Goal: Task Accomplishment & Management: Complete application form

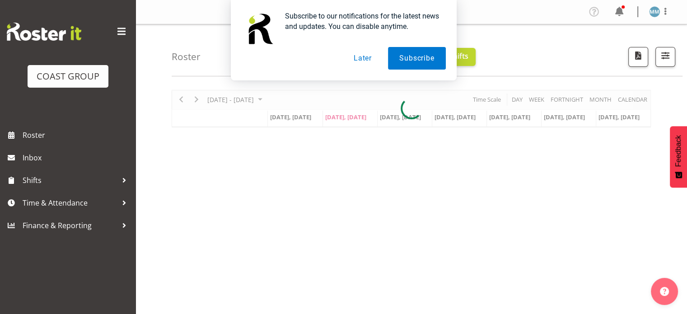
click at [357, 62] on button "Later" at bounding box center [363, 58] width 41 height 23
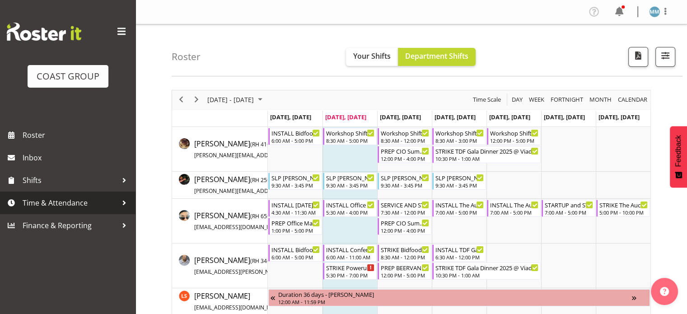
click at [48, 206] on span "Time & Attendance" at bounding box center [70, 203] width 95 height 14
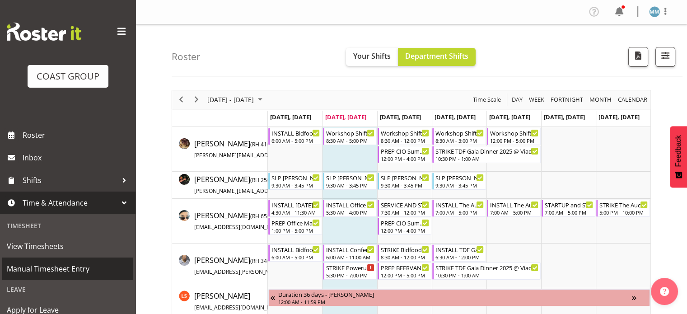
click at [49, 268] on span "Manual Timesheet Entry" at bounding box center [68, 269] width 122 height 14
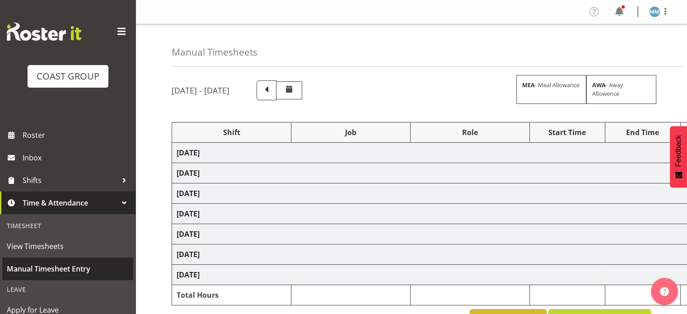
select select "79363"
select select "55"
select select "79604"
select select "10442"
select select "72278"
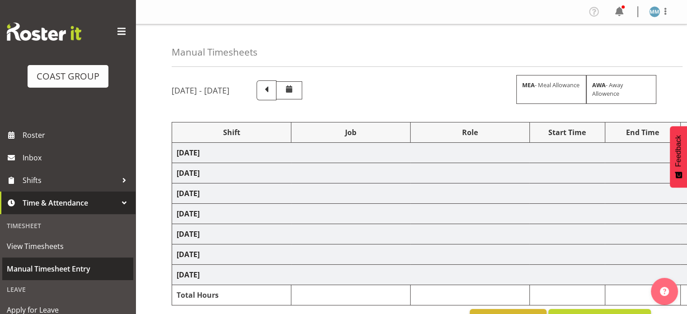
select select "9755"
select select "77224"
select select "10146"
select select "77831"
select select "10203"
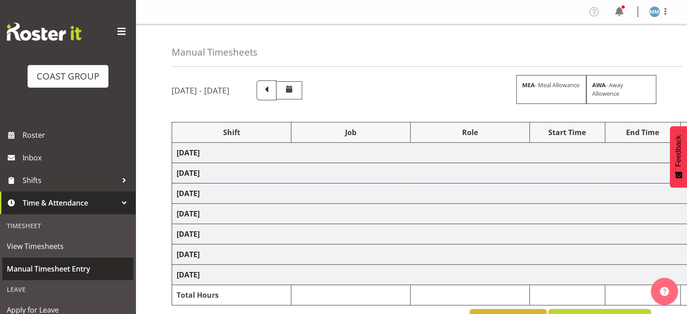
select select "77831"
select select "10203"
select select "77224"
select select "10146"
select select "79604"
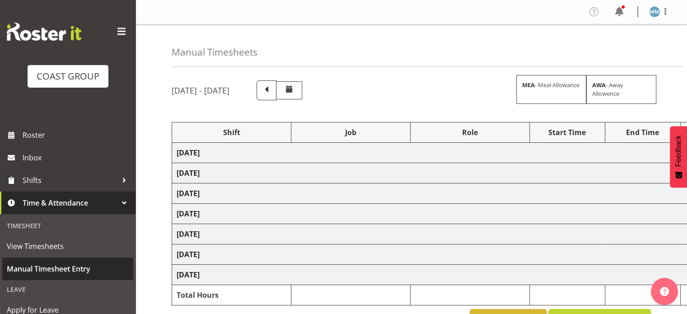
select select "10442"
select select "79536"
select select "10431"
select select "76242"
select select "10090"
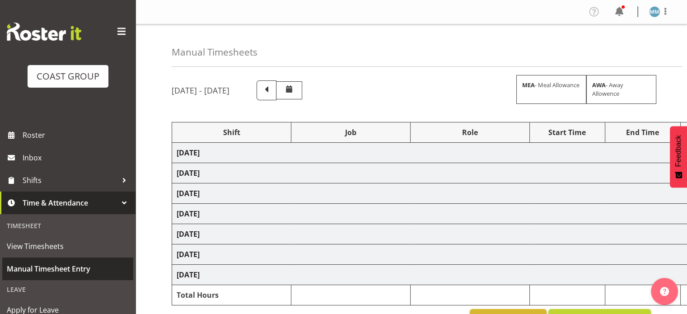
select select "77831"
select select "10203"
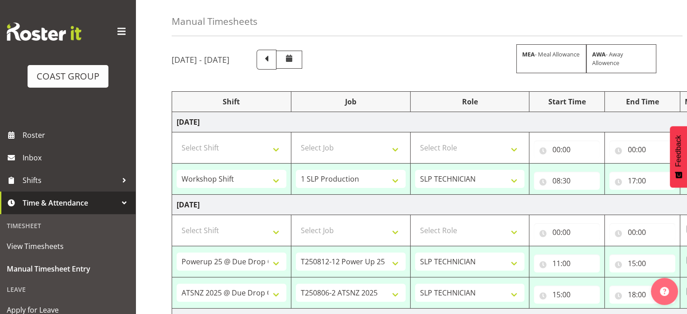
scroll to position [33, 0]
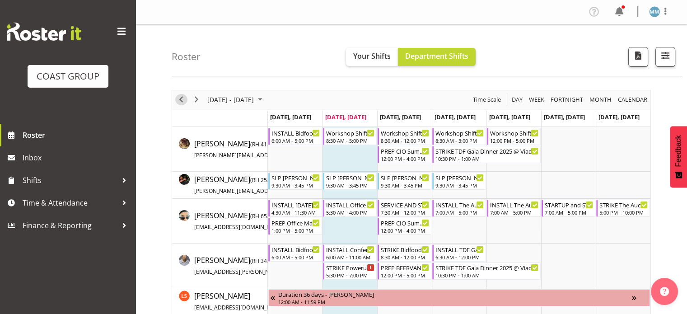
click at [181, 99] on span "Previous" at bounding box center [181, 99] width 11 height 11
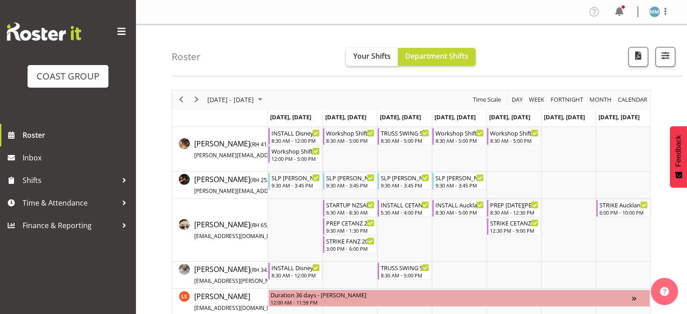
click at [371, 49] on button "Your Shifts" at bounding box center [372, 57] width 52 height 18
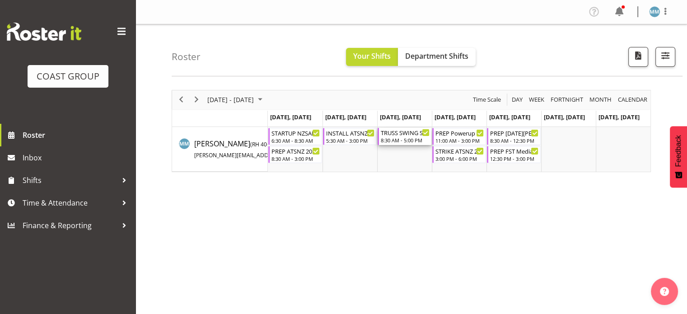
click at [402, 137] on div "8:30 AM - 5:00 PM" at bounding box center [405, 139] width 49 height 7
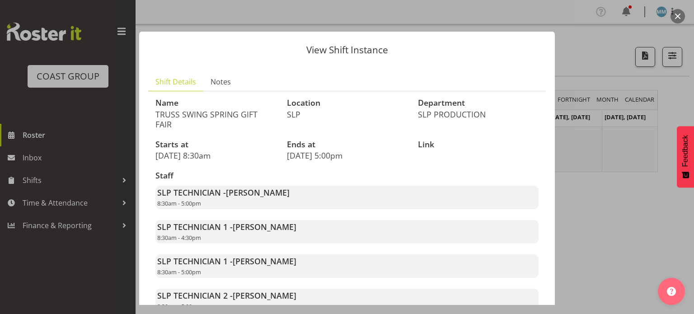
click at [600, 122] on div at bounding box center [347, 157] width 694 height 314
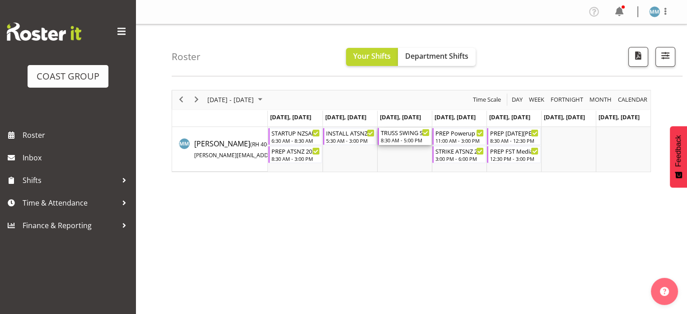
click at [408, 129] on div "TRUSS SWING SPRING GIFT FAIR" at bounding box center [405, 132] width 49 height 9
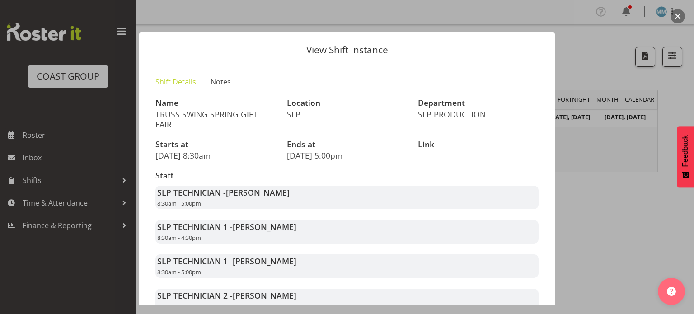
click at [611, 135] on div at bounding box center [347, 157] width 694 height 314
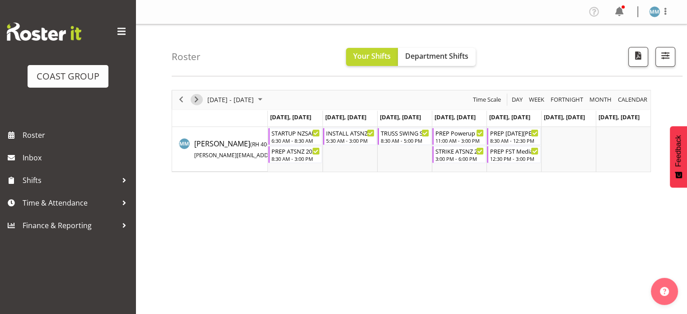
click at [197, 99] on span "Next" at bounding box center [196, 99] width 11 height 11
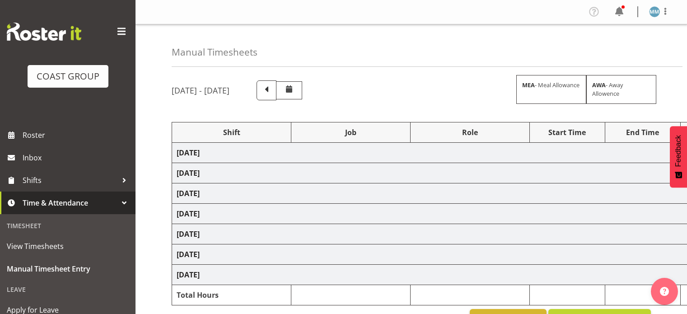
scroll to position [33, 0]
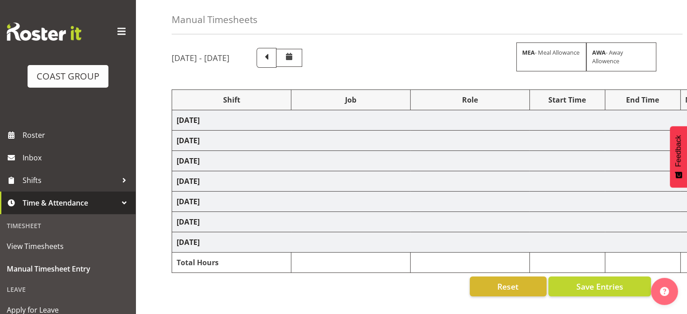
select select "79363"
select select "55"
select select "79604"
select select "10442"
select select "72278"
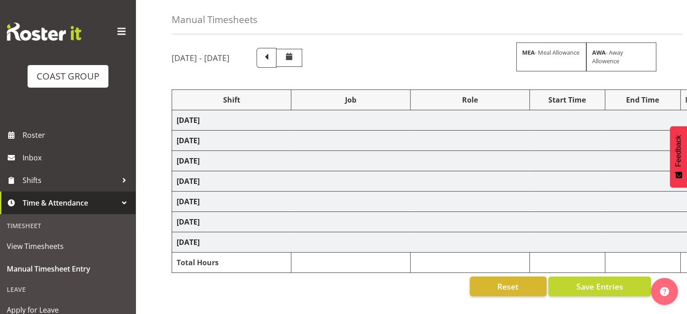
select select "9755"
select select "77224"
select select "10146"
select select "77831"
select select "10203"
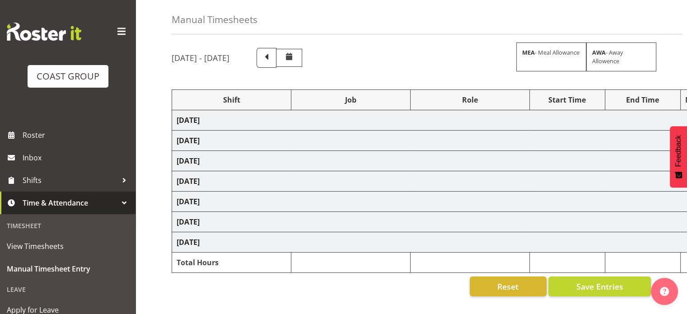
select select "77831"
select select "10203"
select select "77224"
select select "10146"
select select "79604"
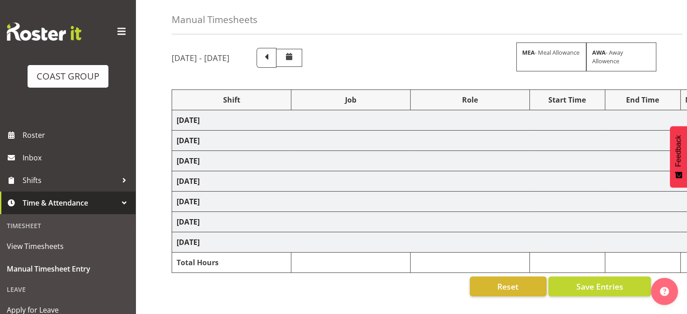
select select "10442"
select select "79536"
select select "10431"
select select "76242"
select select "10090"
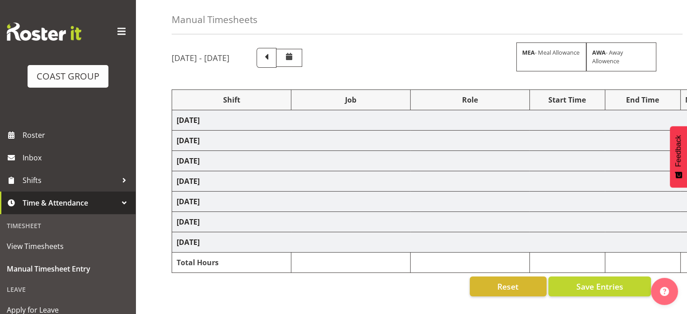
select select "77831"
select select "10203"
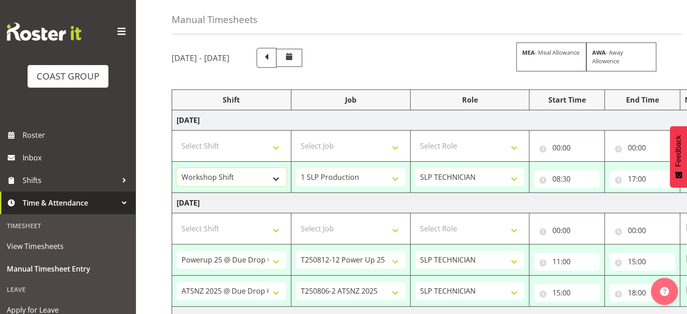
click at [244, 176] on select ""Baradene Art Show 2025 @ [GEOGRAPHIC_DATA] on site @ [GEOGRAPHIC_DATA]--[GEOGR…" at bounding box center [232, 177] width 110 height 18
click at [241, 179] on select ""Baradene Art Show 2025 @ [GEOGRAPHIC_DATA] on site @ [GEOGRAPHIC_DATA]--[GEOGR…" at bounding box center [232, 177] width 110 height 18
click at [256, 177] on select ""Baradene Art Show 2025 @ Baradene School on site @ TBC # Fieldays--Milwaukee. …" at bounding box center [232, 177] width 110 height 18
select select "21465"
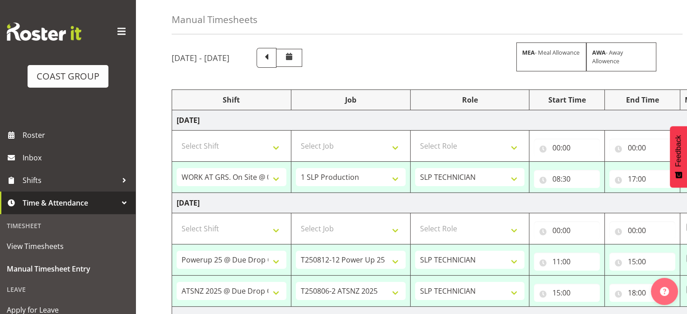
drag, startPoint x: 141, startPoint y: 110, endPoint x: 82, endPoint y: 21, distance: 106.3
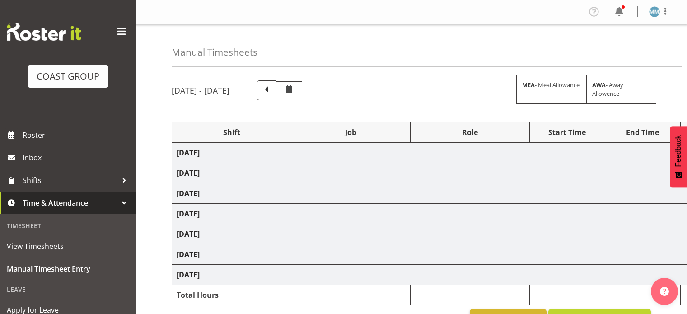
scroll to position [33, 0]
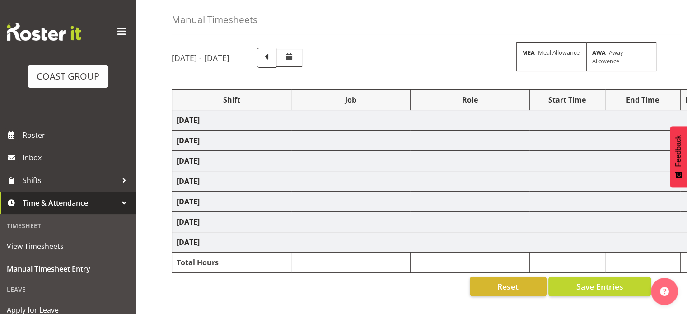
select select "79363"
select select "55"
select select "79604"
select select "10442"
select select "72278"
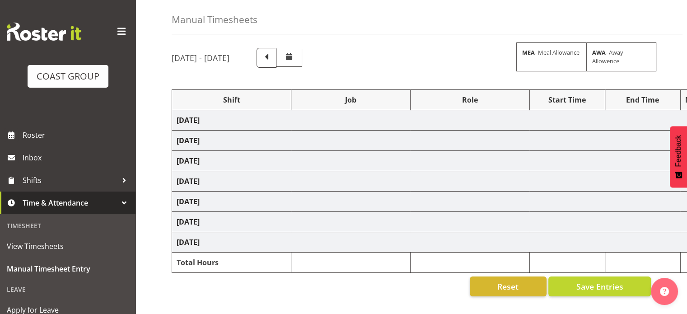
select select "9755"
select select "77224"
select select "10146"
select select "77831"
select select "10203"
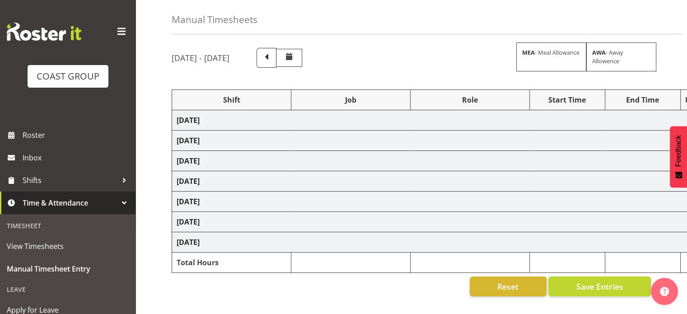
select select "77831"
select select "10203"
select select "77224"
select select "10146"
select select "79604"
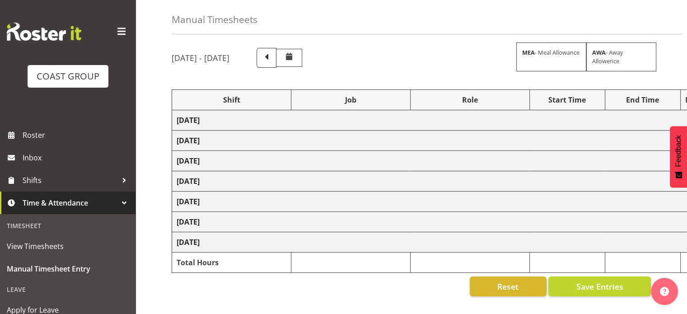
select select "10442"
select select "79536"
select select "10431"
select select "76242"
select select "10090"
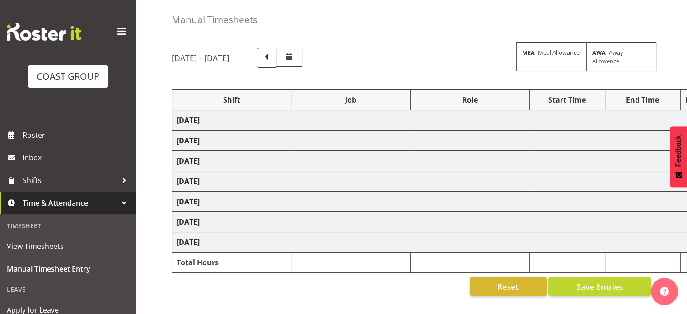
select select "77831"
select select "10203"
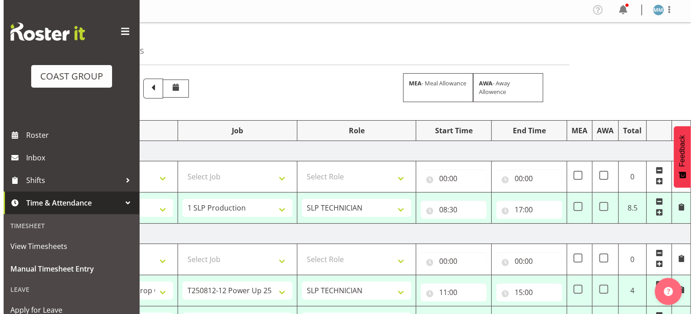
scroll to position [2, 0]
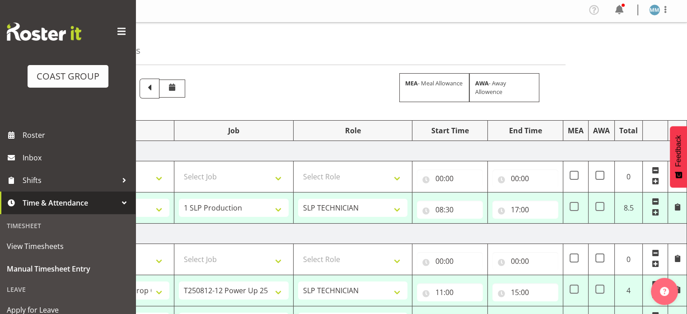
click at [675, 205] on span at bounding box center [677, 206] width 7 height 7
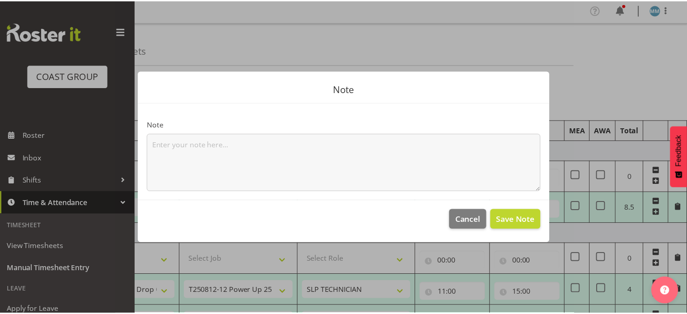
scroll to position [0, 110]
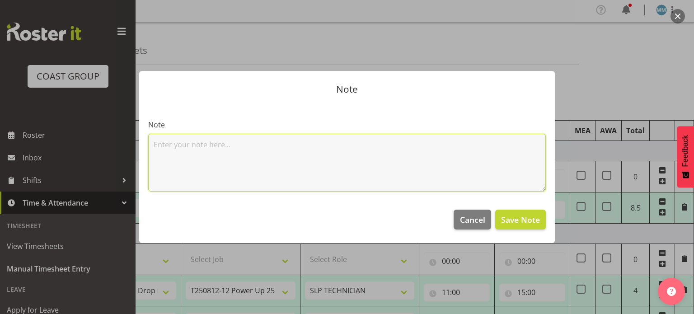
click at [291, 151] on textarea at bounding box center [347, 163] width 398 height 58
type textarea "Truss swing"
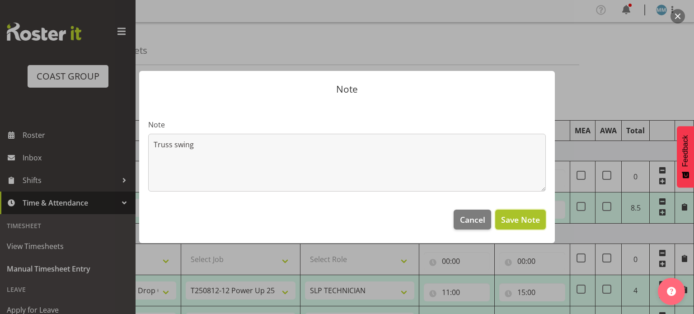
click at [522, 222] on span "Save Note" at bounding box center [520, 220] width 39 height 12
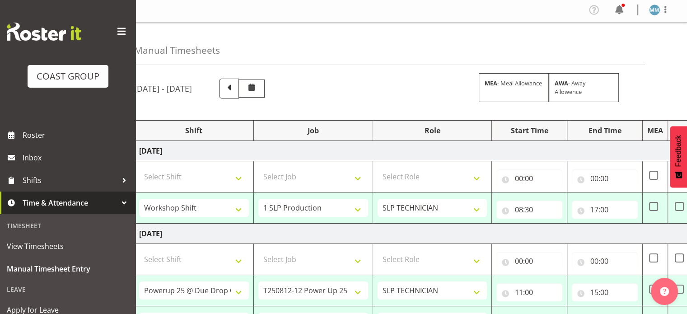
scroll to position [0, 32]
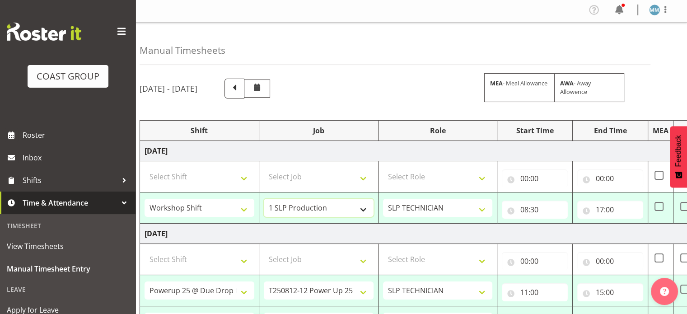
click at [352, 207] on select "1 Carlton Events 1 Carlton Hamilton 1 Carlton Wellington 1 EHS WAREHOUSE/OFFICE…" at bounding box center [319, 208] width 110 height 18
select select "15"
click at [264, 199] on select "1 Carlton Events 1 Carlton Hamilton 1 Carlton Wellington 1 EHS WAREHOUSE/OFFICE…" at bounding box center [319, 208] width 110 height 18
click at [604, 210] on input "17:00" at bounding box center [611, 210] width 66 height 18
click at [637, 234] on select "00 01 02 03 04 05 06 07 08 09 10 11 12 13 14 15 16 17 18 19 20 21 22 23" at bounding box center [639, 233] width 20 height 18
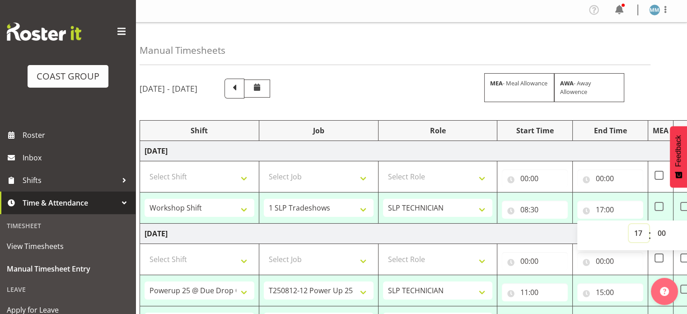
select select "15"
click at [629, 224] on select "00 01 02 03 04 05 06 07 08 09 10 11 12 13 14 15 16 17 18 19 20 21 22 23" at bounding box center [639, 233] width 20 height 18
type input "15:00"
click at [660, 233] on select "00 01 02 03 04 05 06 07 08 09 10 11 12 13 14 15 16 17 18 19 20 21 22 23 24 25 2…" at bounding box center [663, 233] width 20 height 18
select select "30"
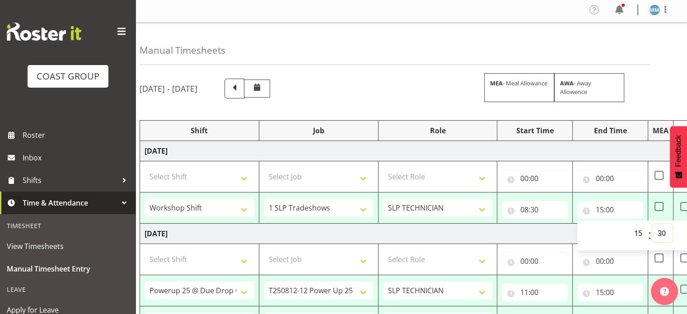
click at [653, 224] on select "00 01 02 03 04 05 06 07 08 09 10 11 12 13 14 15 16 17 18 19 20 21 22 23 24 25 2…" at bounding box center [663, 233] width 20 height 18
type input "15:30"
click at [609, 147] on td "Wednesday 6th August 2025" at bounding box center [456, 151] width 632 height 20
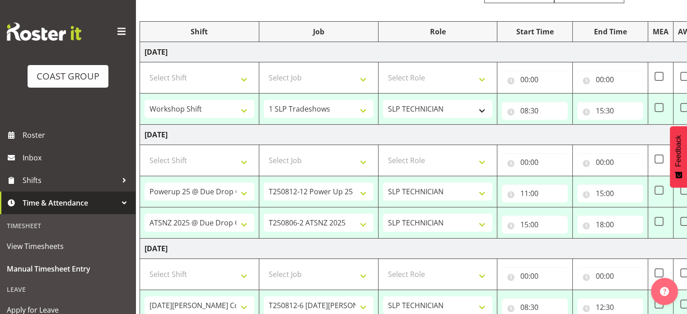
scroll to position [110, 0]
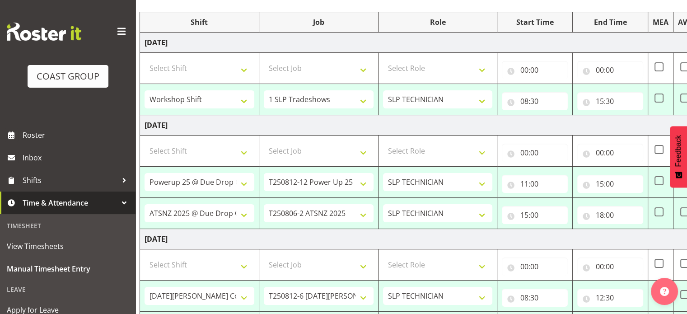
click at [115, 30] on span at bounding box center [121, 31] width 14 height 14
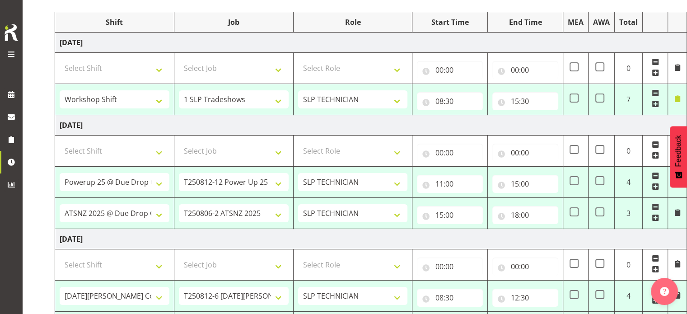
scroll to position [0, 4]
click at [442, 183] on input "11:00" at bounding box center [451, 184] width 66 height 18
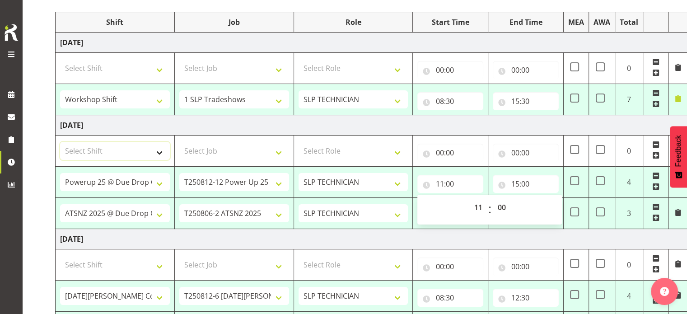
click at [133, 144] on select "Select Shift "Baradene Art Show 2025 @ Baradene School on site @ TBC # Fieldays…" at bounding box center [115, 151] width 110 height 18
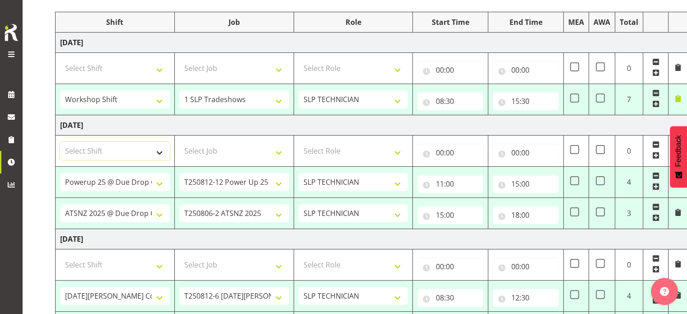
select select "56186"
click at [60, 142] on select "Select Shift "Baradene Art Show 2025 @ Baradene School on site @ TBC # Fieldays…" at bounding box center [115, 151] width 110 height 18
click at [210, 146] on select "Select Job 1 Carlton Events 1 Carlton Hamilton 1 Carlton Wellington 1 EHS WAREH…" at bounding box center [234, 151] width 110 height 18
select select "15"
click at [179, 142] on select "Select Job 1 Carlton Events 1 Carlton Hamilton 1 Carlton Wellington 1 EHS WAREH…" at bounding box center [234, 151] width 110 height 18
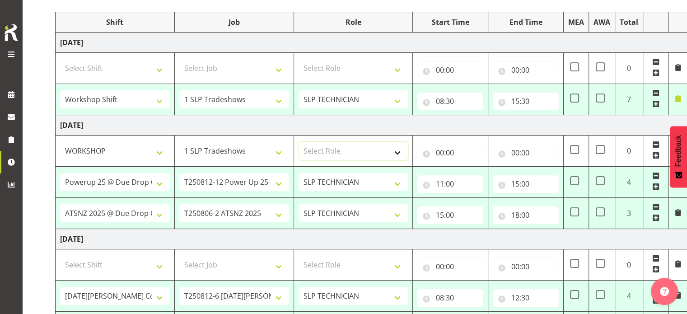
click at [340, 153] on select "Select Role SLP TECHNICIAN" at bounding box center [354, 151] width 110 height 18
select select "123"
click at [299, 142] on select "Select Role SLP TECHNICIAN" at bounding box center [354, 151] width 110 height 18
click at [439, 153] on input "00:00" at bounding box center [451, 153] width 66 height 18
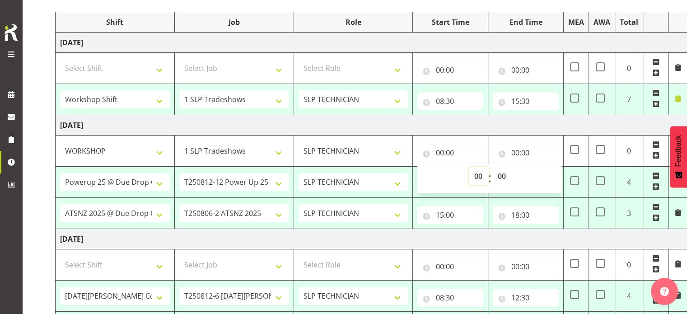
click at [479, 176] on select "00 01 02 03 04 05 06 07 08 09 10 11 12 13 14 15 16 17 18 19 20 21 22 23" at bounding box center [479, 176] width 20 height 18
select select "8"
click at [469, 167] on select "00 01 02 03 04 05 06 07 08 09 10 11 12 13 14 15 16 17 18 19 20 21 22 23" at bounding box center [479, 176] width 20 height 18
type input "08:00"
click at [500, 180] on select "00 01 02 03 04 05 06 07 08 09 10 11 12 13 14 15 16 17 18 19 20 21 22 23 24 25 2…" at bounding box center [503, 176] width 20 height 18
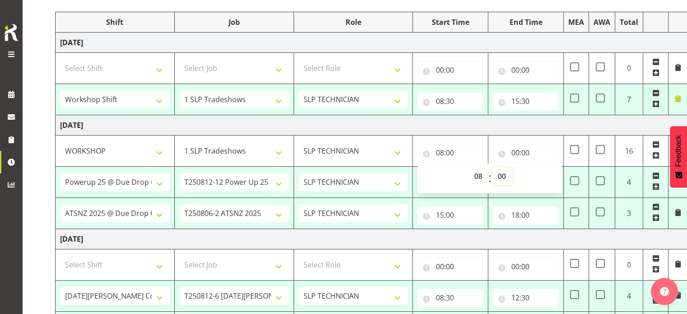
select select "30"
click at [493, 167] on select "00 01 02 03 04 05 06 07 08 09 10 11 12 13 14 15 16 17 18 19 20 21 22 23 24 25 2…" at bounding box center [503, 176] width 20 height 18
type input "08:30"
click at [515, 150] on input "00:00" at bounding box center [526, 153] width 66 height 18
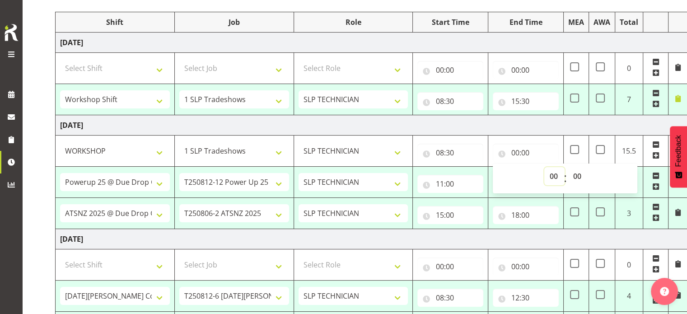
click at [554, 174] on select "00 01 02 03 04 05 06 07 08 09 10 11 12 13 14 15 16 17 18 19 20 21 22 23" at bounding box center [555, 176] width 20 height 18
select select "11"
click at [545, 167] on select "00 01 02 03 04 05 06 07 08 09 10 11 12 13 14 15 16 17 18 19 20 21 22 23" at bounding box center [555, 176] width 20 height 18
type input "11:00"
click at [436, 123] on td "Thursday 7th August 2025" at bounding box center [372, 125] width 632 height 20
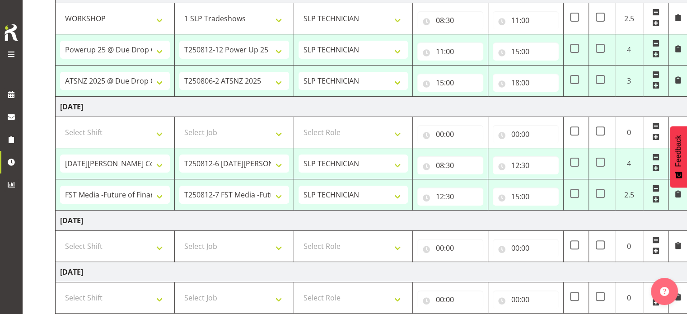
scroll to position [244, 0]
click at [516, 193] on input "15:00" at bounding box center [526, 196] width 66 height 18
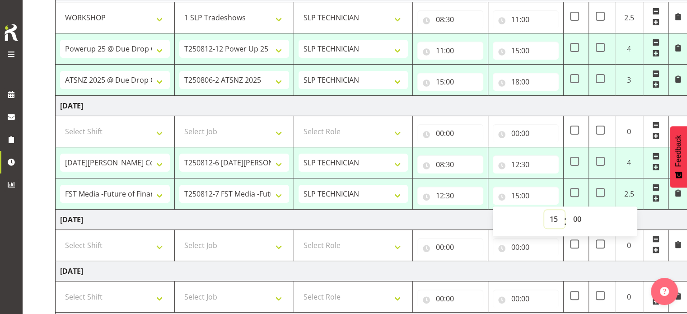
click at [551, 216] on select "00 01 02 03 04 05 06 07 08 09 10 11 12 13 14 15 16 17 18 19 20 21 22 23" at bounding box center [555, 219] width 20 height 18
select select "13"
click at [545, 210] on select "00 01 02 03 04 05 06 07 08 09 10 11 12 13 14 15 16 17 18 19 20 21 22 23" at bounding box center [555, 219] width 20 height 18
type input "13:00"
click at [573, 216] on select "00 01 02 03 04 05 06 07 08 09 10 11 12 13 14 15 16 17 18 19 20 21 22 23 24 25 2…" at bounding box center [578, 219] width 20 height 18
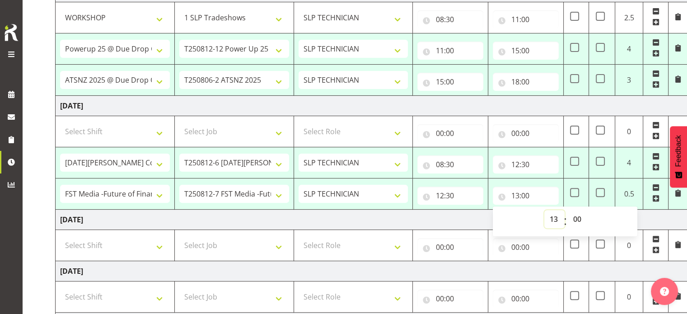
click at [561, 220] on select "00 01 02 03 04 05 06 07 08 09 10 11 12 13 14 15 16 17 18 19 20 21 22 23" at bounding box center [555, 219] width 20 height 18
select select "14"
click at [545, 210] on select "00 01 02 03 04 05 06 07 08 09 10 11 12 13 14 15 16 17 18 19 20 21 22 23" at bounding box center [555, 219] width 20 height 18
type input "14:00"
click at [177, 105] on td "Friday 8th August 2025" at bounding box center [372, 106] width 632 height 20
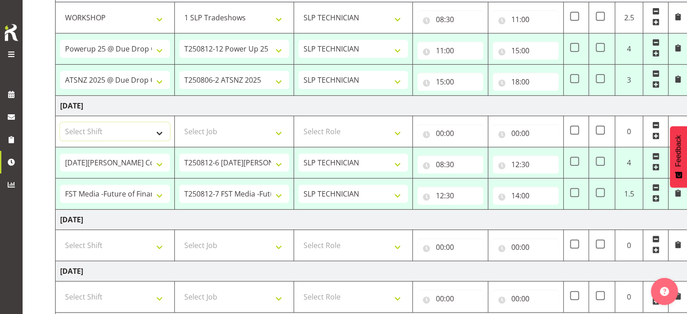
click at [158, 133] on select "Select Shift "Baradene Art Show 2025 @ Baradene School on site @ TBC # Fieldays…" at bounding box center [115, 131] width 110 height 18
select select "56186"
click at [60, 122] on select "Select Shift "Baradene Art Show 2025 @ Baradene School on site @ TBC # Fieldays…" at bounding box center [115, 131] width 110 height 18
click at [233, 137] on select "Select Job 1 Carlton Events 1 Carlton Hamilton 1 Carlton Wellington 1 EHS WAREH…" at bounding box center [234, 131] width 110 height 18
select select "15"
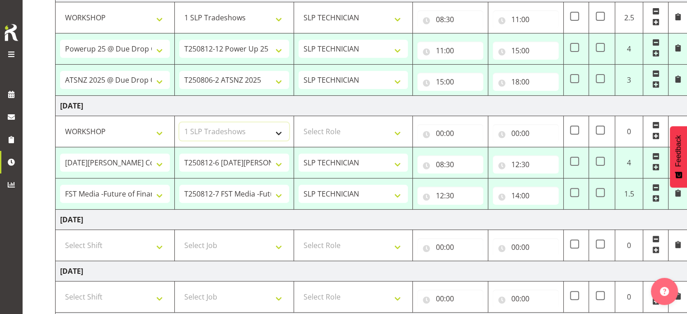
click at [179, 122] on select "Select Job 1 Carlton Events 1 Carlton Hamilton 1 Carlton Wellington 1 EHS WAREH…" at bounding box center [234, 131] width 110 height 18
click at [334, 122] on select "Select Role SLP TECHNICIAN" at bounding box center [354, 131] width 110 height 18
select select "123"
click at [299, 122] on select "Select Role SLP TECHNICIAN" at bounding box center [354, 131] width 110 height 18
click at [442, 133] on input "00:00" at bounding box center [451, 133] width 66 height 18
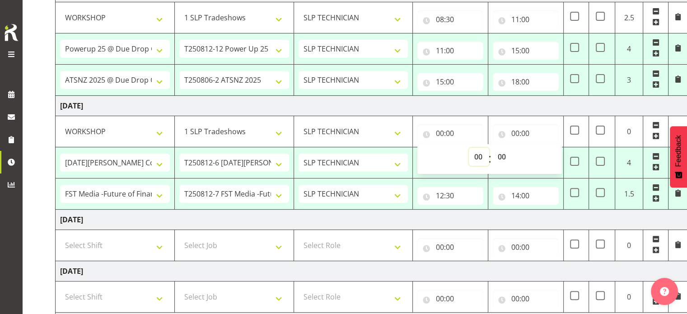
click at [484, 156] on select "00 01 02 03 04 05 06 07 08 09 10 11 12 13 14 15 16 17 18 19 20 21 22 23" at bounding box center [479, 157] width 20 height 18
select select "14"
click at [469, 148] on select "00 01 02 03 04 05 06 07 08 09 10 11 12 13 14 15 16 17 18 19 20 21 22 23" at bounding box center [479, 157] width 20 height 18
type input "14:00"
click at [520, 132] on input "00:00" at bounding box center [526, 133] width 66 height 18
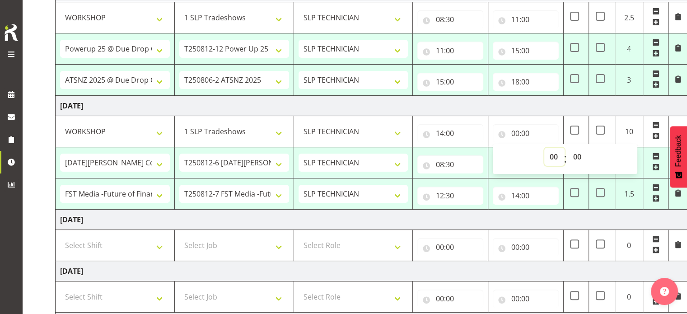
click at [548, 152] on select "00 01 02 03 04 05 06 07 08 09 10 11 12 13 14 15 16 17 18 19 20 21 22 23" at bounding box center [555, 157] width 20 height 18
select select "16"
click at [545, 148] on select "00 01 02 03 04 05 06 07 08 09 10 11 12 13 14 15 16 17 18 19 20 21 22 23" at bounding box center [555, 157] width 20 height 18
type input "16:00"
click at [465, 101] on td "Friday 8th August 2025" at bounding box center [372, 106] width 632 height 20
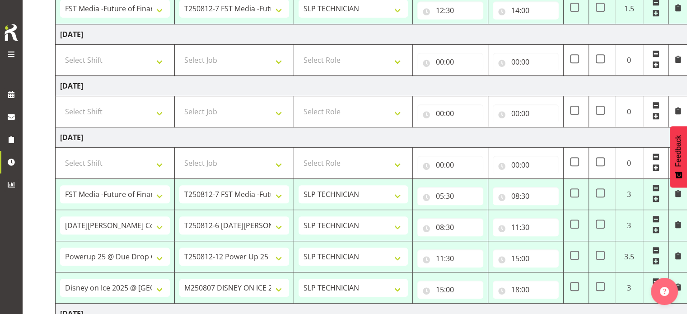
scroll to position [428, 0]
click at [517, 227] on input "11:30" at bounding box center [526, 228] width 66 height 18
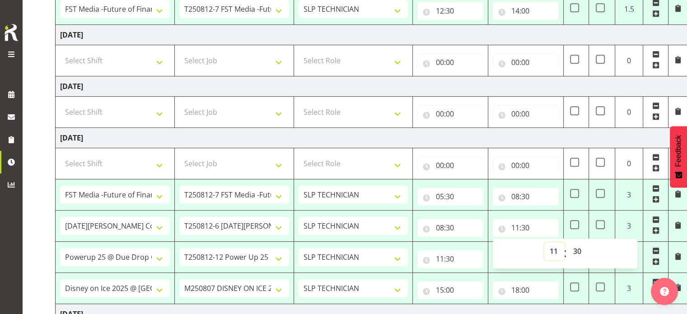
click at [549, 247] on select "00 01 02 03 04 05 06 07 08 09 10 11 12 13 14 15 16 17 18 19 20 21 22 23" at bounding box center [555, 251] width 20 height 18
select select "10"
click at [545, 242] on select "00 01 02 03 04 05 06 07 08 09 10 11 12 13 14 15 16 17 18 19 20 21 22 23" at bounding box center [555, 251] width 20 height 18
type input "10:30"
click at [529, 139] on td "Monday 11th August 2025" at bounding box center [372, 138] width 632 height 20
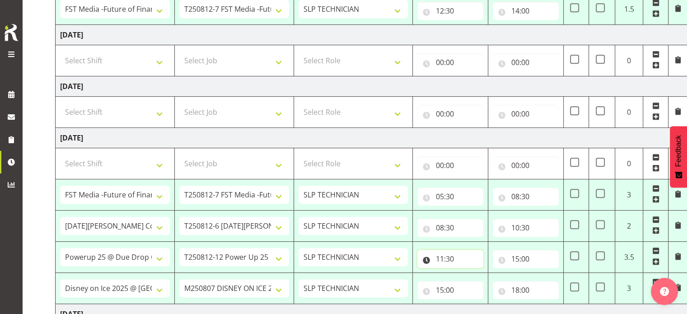
click at [442, 255] on input "11:30" at bounding box center [451, 259] width 66 height 18
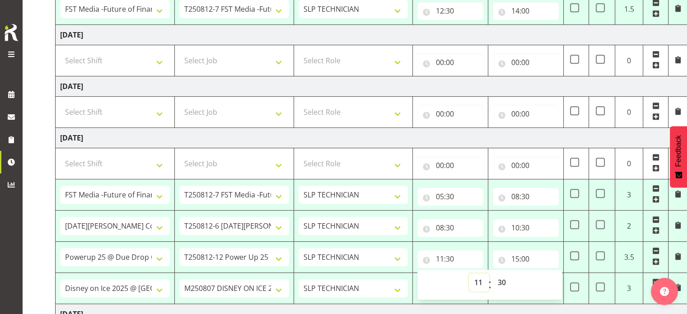
click at [475, 277] on select "00 01 02 03 04 05 06 07 08 09 10 11 12 13 14 15 16 17 18 19 20 21 22 23" at bounding box center [479, 282] width 20 height 18
select select "10"
click at [469, 273] on select "00 01 02 03 04 05 06 07 08 09 10 11 12 13 14 15 16 17 18 19 20 21 22 23" at bounding box center [479, 282] width 20 height 18
type input "10:30"
click at [517, 254] on input "15:00" at bounding box center [526, 259] width 66 height 18
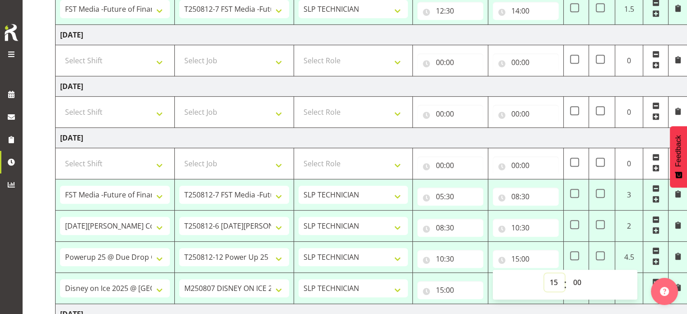
click at [552, 280] on select "00 01 02 03 04 05 06 07 08 09 10 11 12 13 14 15 16 17 18 19 20 21 22 23" at bounding box center [555, 282] width 20 height 18
select select "13"
click at [545, 273] on select "00 01 02 03 04 05 06 07 08 09 10 11 12 13 14 15 16 17 18 19 20 21 22 23" at bounding box center [555, 282] width 20 height 18
type input "13:00"
click at [495, 135] on td "Monday 11th August 2025" at bounding box center [372, 138] width 632 height 20
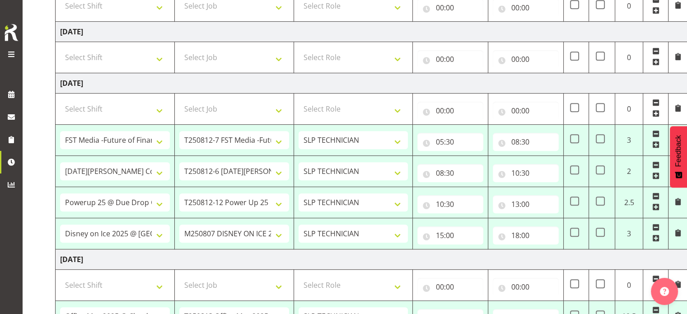
scroll to position [484, 0]
click at [441, 233] on input "15:00" at bounding box center [451, 235] width 66 height 18
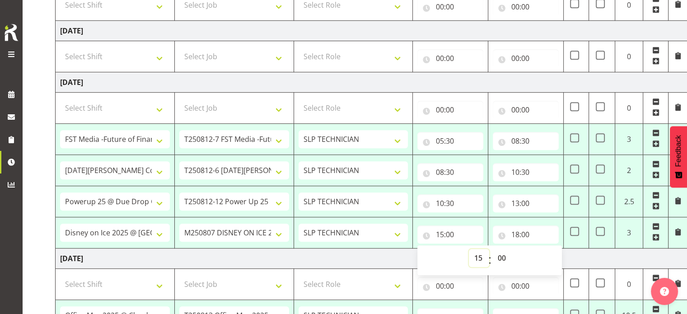
click at [479, 255] on select "00 01 02 03 04 05 06 07 08 09 10 11 12 13 14 15 16 17 18 19 20 21 22 23" at bounding box center [479, 258] width 20 height 18
select select "13"
click at [469, 249] on select "00 01 02 03 04 05 06 07 08 09 10 11 12 13 14 15 16 17 18 19 20 21 22 23" at bounding box center [479, 258] width 20 height 18
type input "13:00"
click at [517, 228] on input "18:00" at bounding box center [526, 235] width 66 height 18
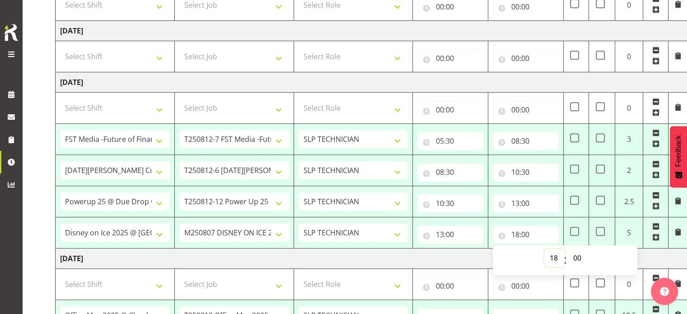
click at [559, 257] on select "00 01 02 03 04 05 06 07 08 09 10 11 12 13 14 15 16 17 18 19 20 21 22 23" at bounding box center [555, 258] width 20 height 18
select select "16"
click at [545, 249] on select "00 01 02 03 04 05 06 07 08 09 10 11 12 13 14 15 16 17 18 19 20 21 22 23" at bounding box center [555, 258] width 20 height 18
type input "16:00"
click at [112, 106] on select "Select Shift "Baradene Art Show 2025 @ Baradene School on site @ TBC # Fieldays…" at bounding box center [115, 108] width 110 height 18
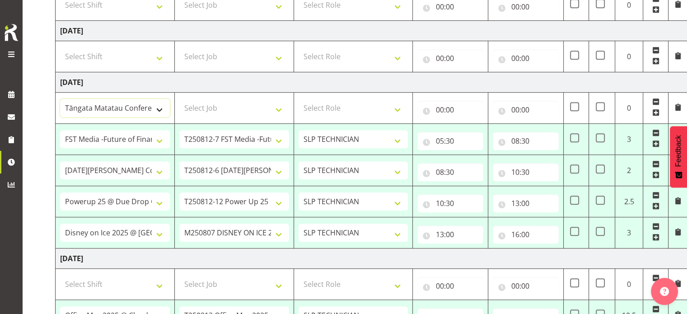
click at [108, 107] on select ""Baradene Art Show 2025 @ Baradene School on site @ TBC # Fieldays--Milwaukee. …" at bounding box center [115, 108] width 110 height 18
select select "60550"
click at [60, 99] on select ""Baradene Art Show 2025 @ Baradene School on site @ TBC # Fieldays--Milwaukee. …" at bounding box center [115, 108] width 110 height 18
click at [202, 112] on select "Select Job 1 Carlton Events 1 Carlton Hamilton 1 Carlton Wellington 1 EHS WAREH…" at bounding box center [234, 108] width 110 height 18
select select "55"
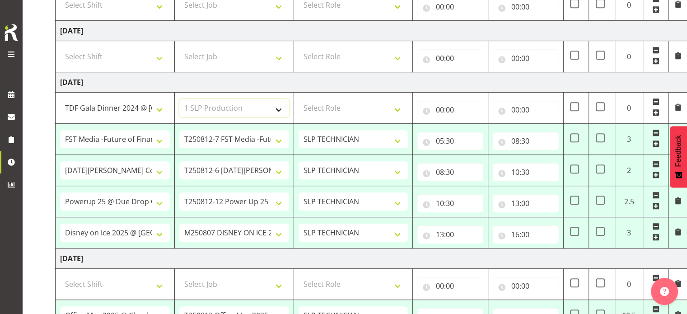
click at [179, 99] on select "Select Job 1 Carlton Events 1 Carlton Hamilton 1 Carlton Wellington 1 EHS WAREH…" at bounding box center [234, 108] width 110 height 18
click at [351, 114] on select "Select Role SLP TECHNICIAN" at bounding box center [354, 108] width 110 height 18
select select "123"
click at [299, 99] on select "Select Role SLP TECHNICIAN" at bounding box center [354, 108] width 110 height 18
click at [439, 113] on input "00:00" at bounding box center [451, 110] width 66 height 18
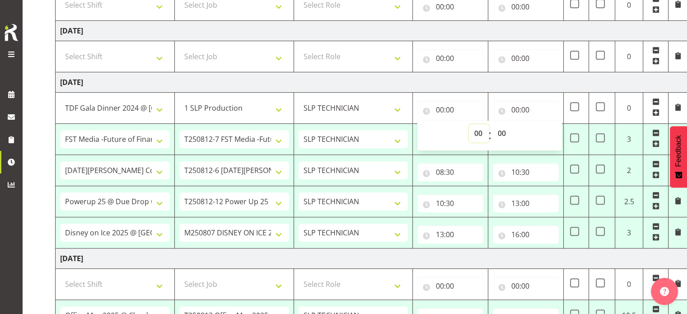
click at [486, 137] on select "00 01 02 03 04 05 06 07 08 09 10 11 12 13 14 15 16 17 18 19 20 21 22 23" at bounding box center [479, 133] width 20 height 18
select select "16"
click at [469, 124] on select "00 01 02 03 04 05 06 07 08 09 10 11 12 13 14 15 16 17 18 19 20 21 22 23" at bounding box center [479, 133] width 20 height 18
type input "16:00"
click at [515, 106] on input "00:00" at bounding box center [526, 110] width 66 height 18
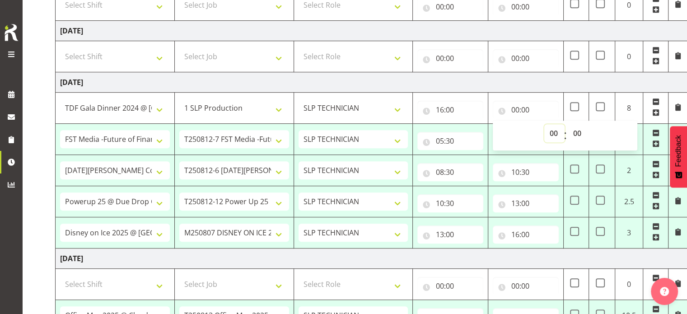
click at [556, 130] on select "00 01 02 03 04 05 06 07 08 09 10 11 12 13 14 15 16 17 18 19 20 21 22 23" at bounding box center [555, 133] width 20 height 18
select select "19"
click at [545, 124] on select "00 01 02 03 04 05 06 07 08 09 10 11 12 13 14 15 16 17 18 19 20 21 22 23" at bounding box center [555, 133] width 20 height 18
type input "19:00"
click at [474, 78] on td "Monday 11th August 2025" at bounding box center [372, 82] width 632 height 20
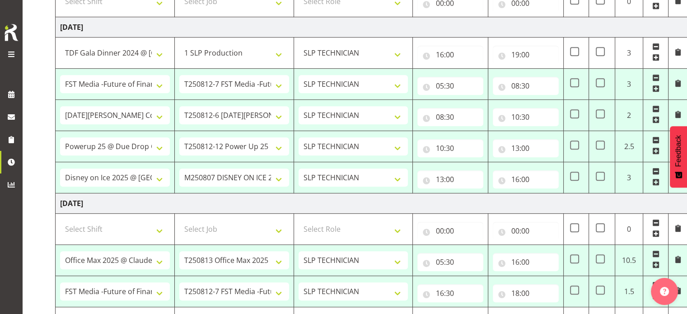
scroll to position [540, 0]
click at [452, 289] on input "16:30" at bounding box center [451, 292] width 66 height 18
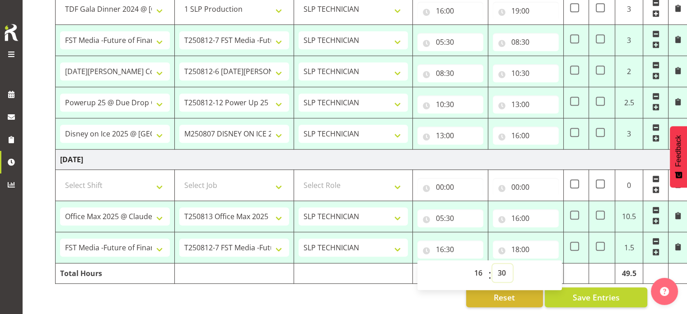
click at [498, 268] on select "00 01 02 03 04 05 06 07 08 09 10 11 12 13 14 15 16 17 18 19 20 21 22 23 24 25 2…" at bounding box center [503, 273] width 20 height 18
select select "0"
click at [493, 264] on select "00 01 02 03 04 05 06 07 08 09 10 11 12 13 14 15 16 17 18 19 20 21 22 23 24 25 2…" at bounding box center [503, 273] width 20 height 18
type input "16:00"
click at [458, 150] on td "Tuesday 12th August 2025" at bounding box center [372, 160] width 632 height 20
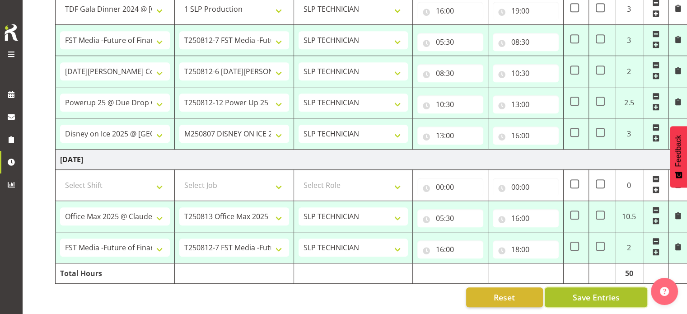
click at [574, 292] on span "Save Entries" at bounding box center [596, 297] width 47 height 12
select select "79363"
select select "15"
type input "08:30"
type input "15:30"
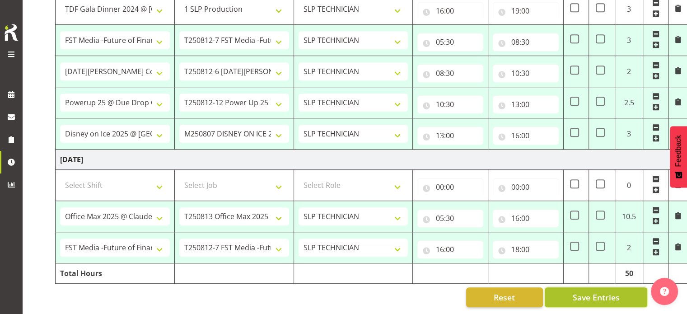
select select "76242"
select select "10090"
type input "05:30"
type input "16:00"
select select "77831"
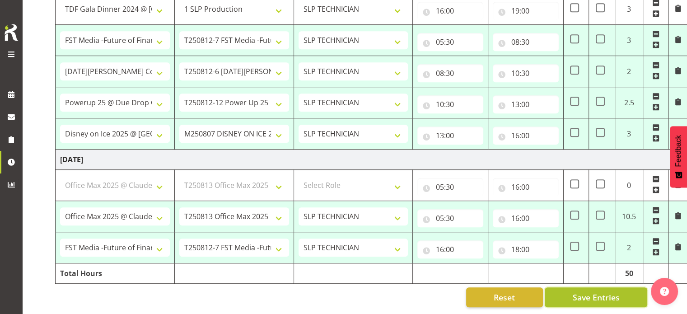
select select "10203"
type input "16:00"
type input "18:00"
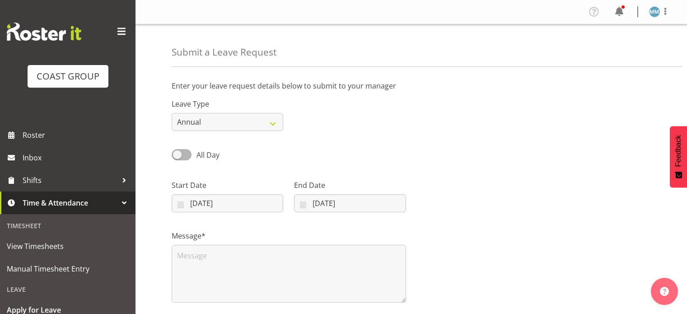
select select "7"
select select "2025"
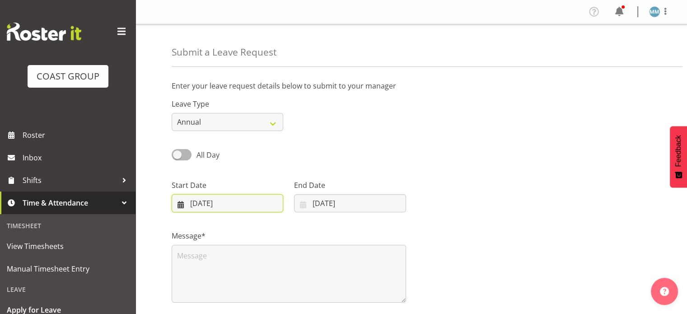
click at [230, 205] on input "[DATE]" at bounding box center [228, 203] width 112 height 18
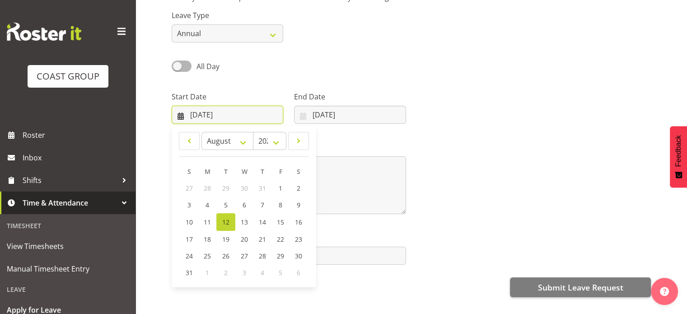
scroll to position [89, 0]
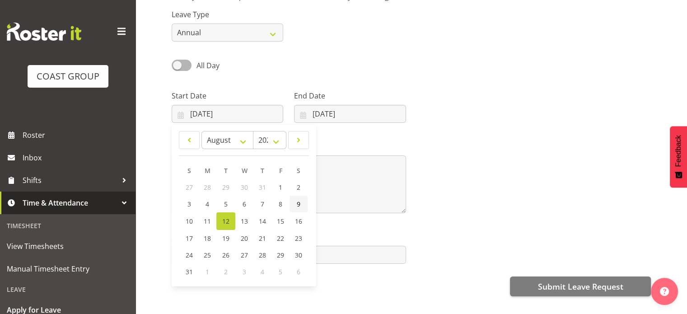
click at [298, 205] on span "9" at bounding box center [299, 204] width 4 height 9
type input "[DATE]"
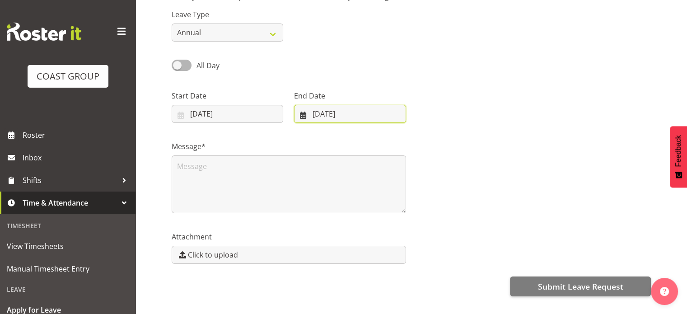
click at [321, 113] on input "[DATE]" at bounding box center [350, 114] width 112 height 18
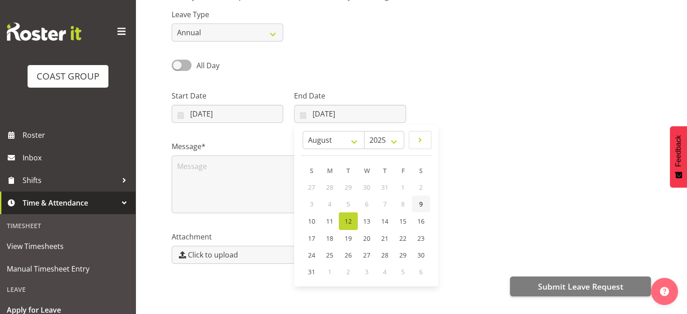
click at [421, 205] on span "9" at bounding box center [421, 204] width 4 height 9
type input "[DATE]"
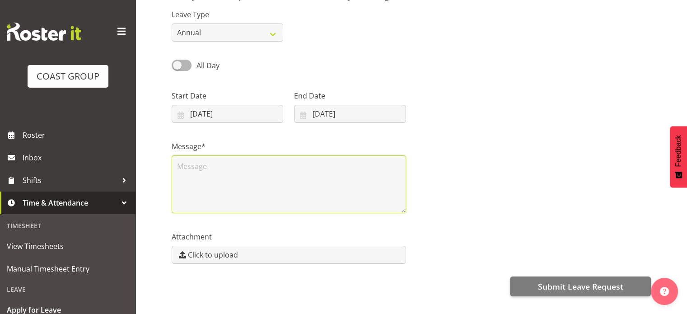
click at [302, 174] on textarea at bounding box center [289, 184] width 235 height 58
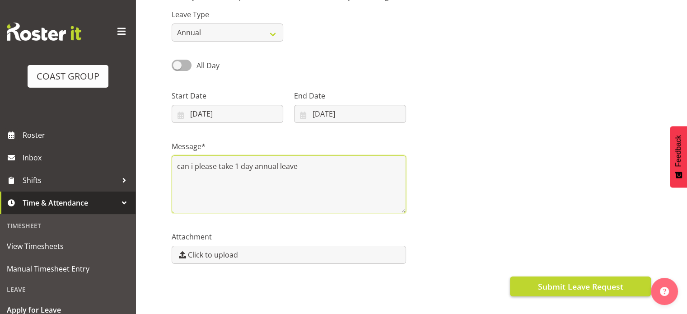
type textarea "can i please take 1 day annual leave"
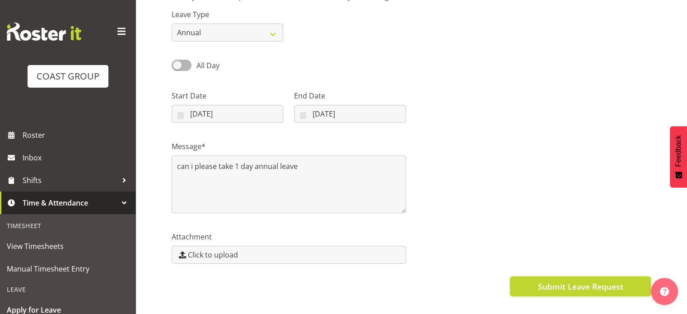
click at [559, 287] on span "Submit Leave Request" at bounding box center [580, 287] width 85 height 12
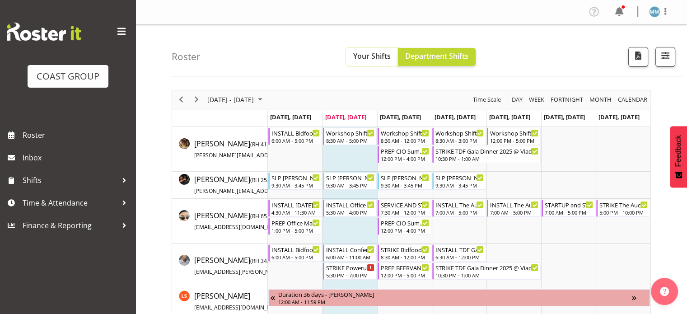
click at [357, 53] on span "Your Shifts" at bounding box center [372, 56] width 38 height 10
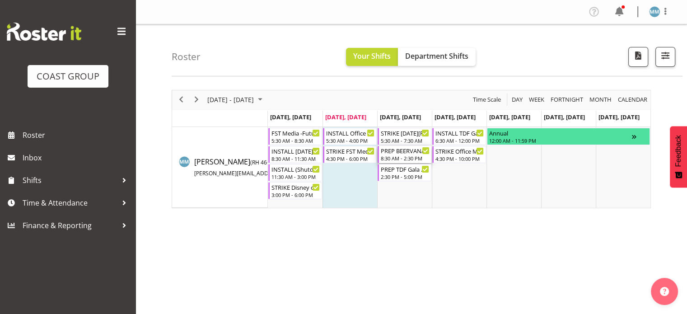
click at [405, 152] on div "PREP BEERVANA and WELLINGTON FOODSHOW 2025 LOAD INTO CONTAINER AT END)@ The Wor…" at bounding box center [405, 150] width 49 height 9
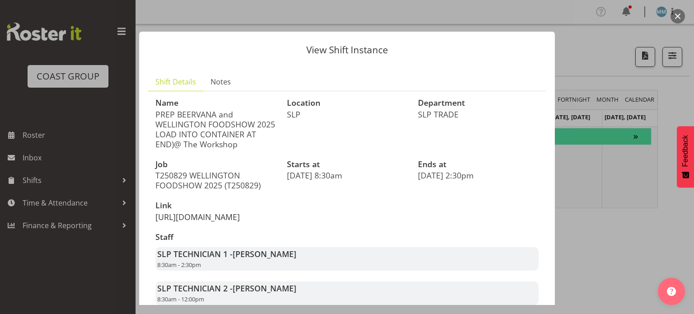
click at [235, 222] on link "[URL][DOMAIN_NAME]" at bounding box center [197, 216] width 85 height 11
